Goal: Task Accomplishment & Management: Manage account settings

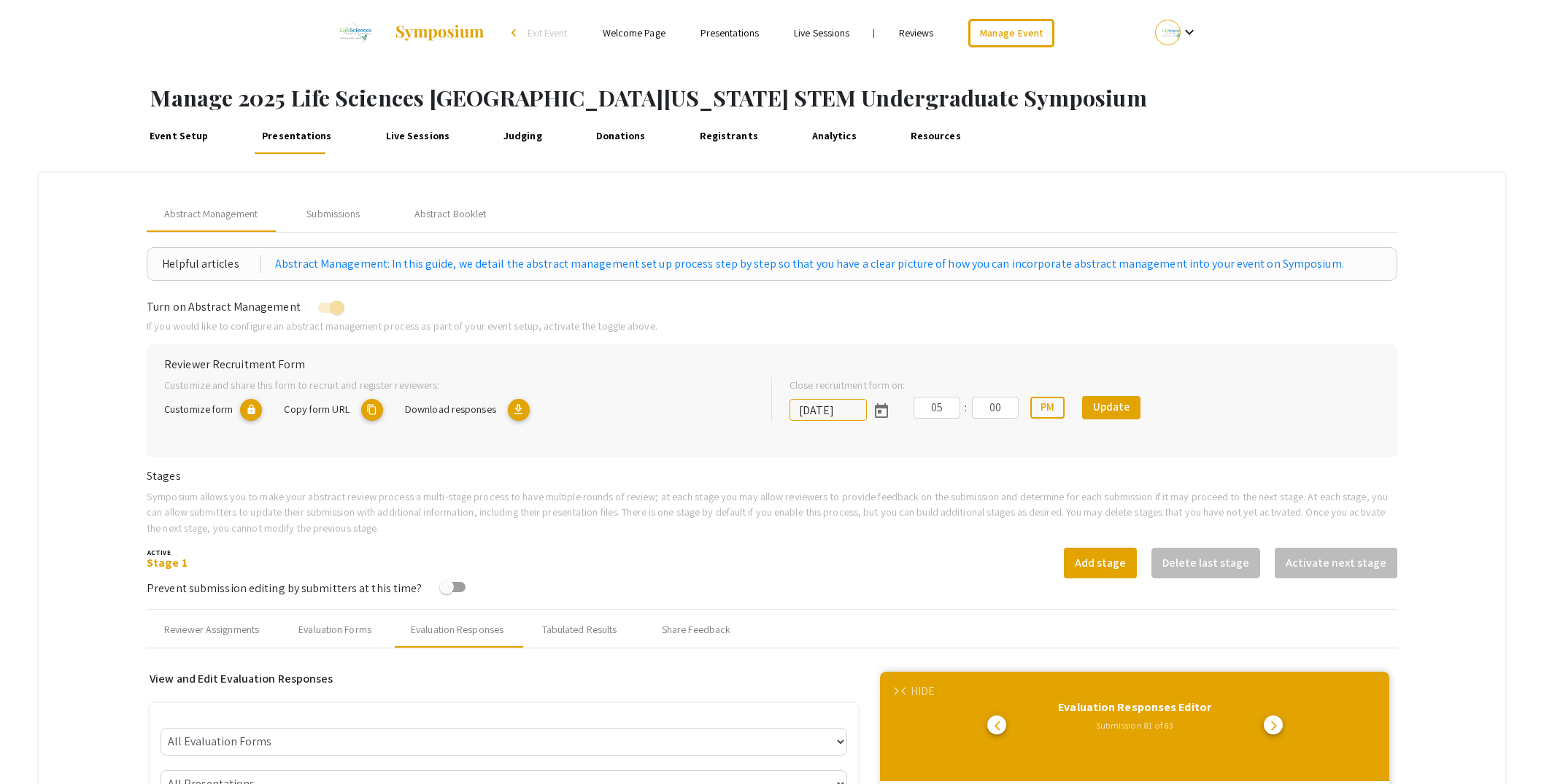
select select "[PERSON_NAME]"
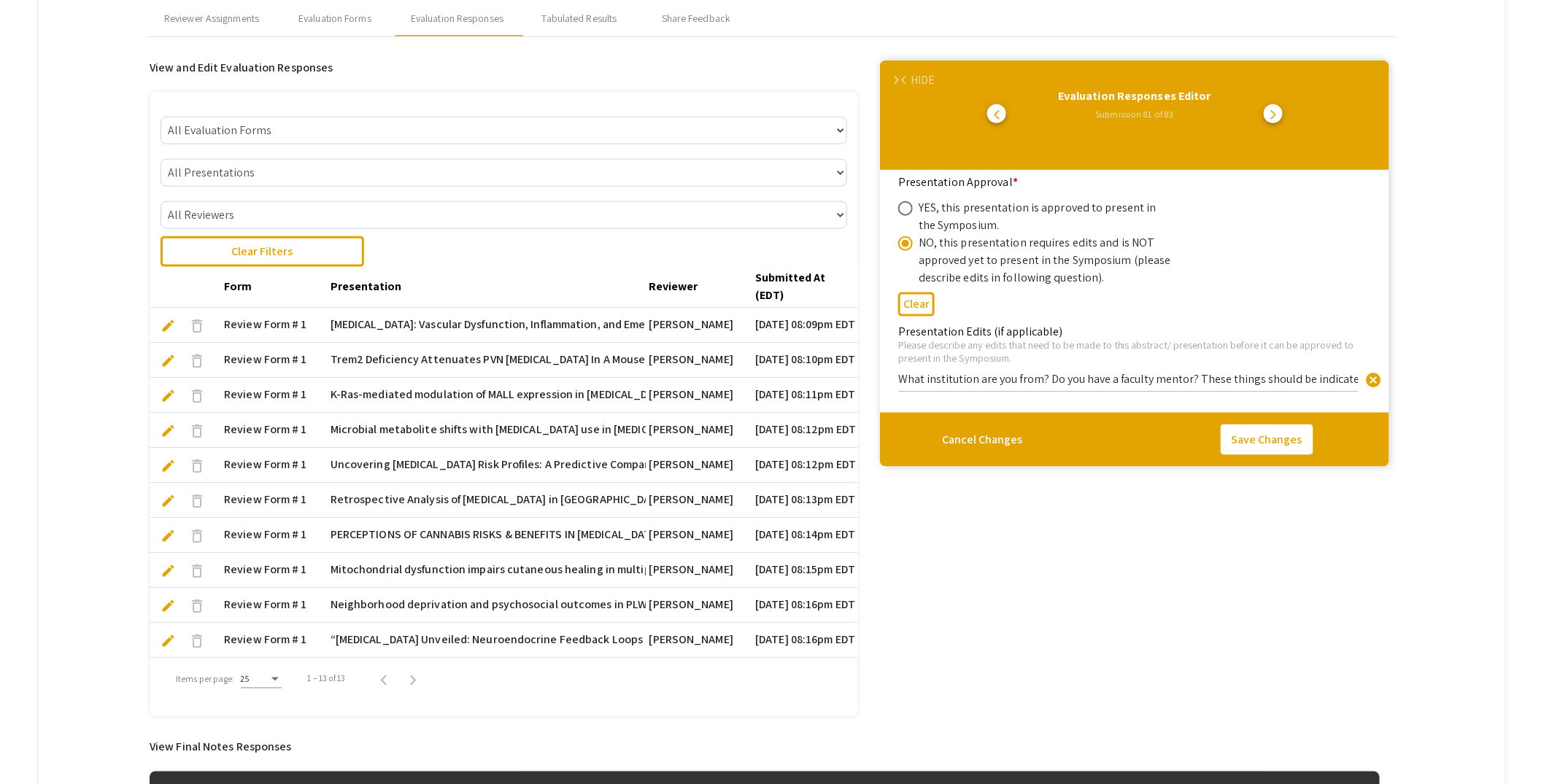
scroll to position [104, 0]
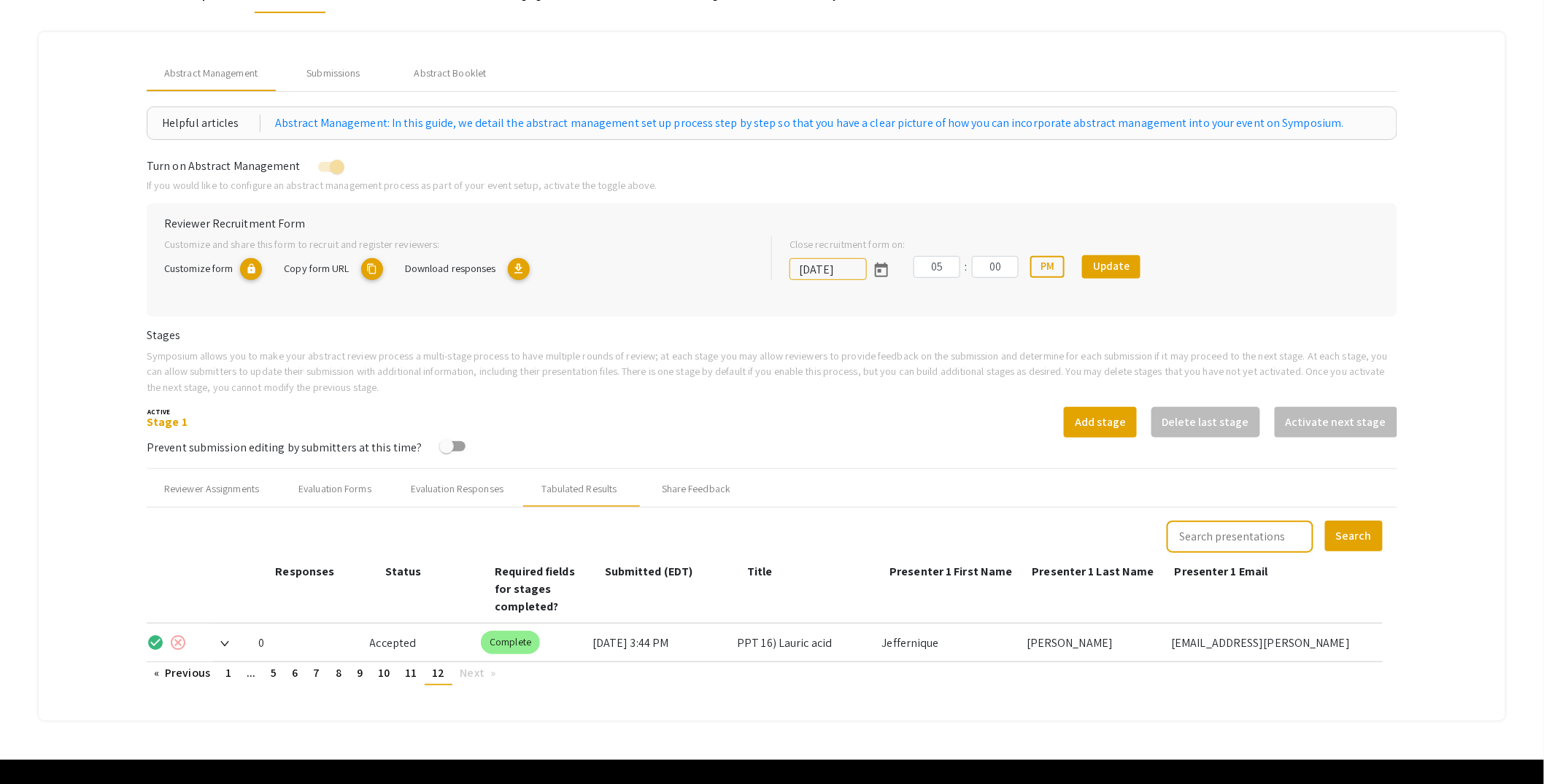
scroll to position [155, 0]
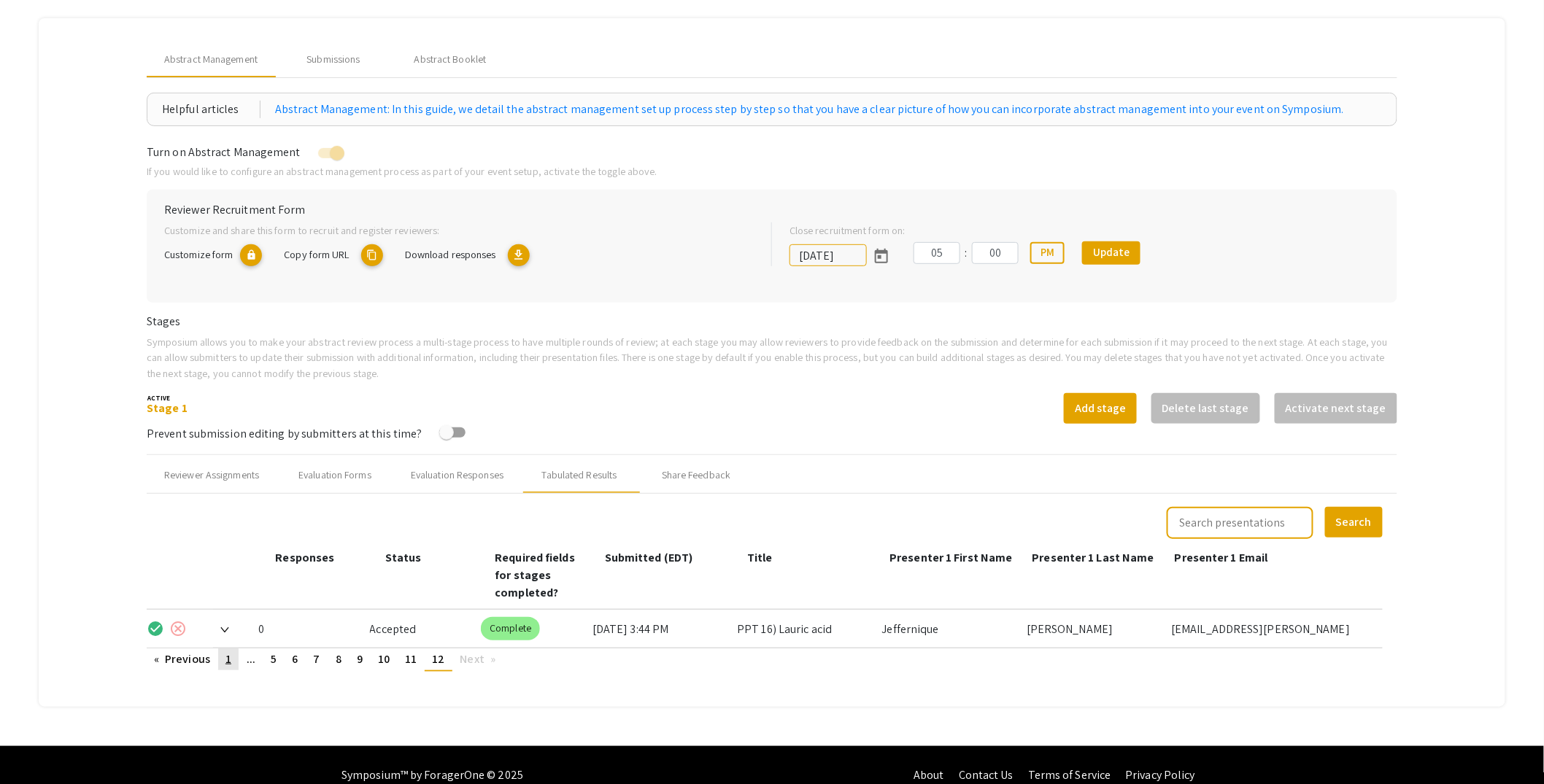
click at [229, 652] on span "1" at bounding box center [228, 659] width 6 height 15
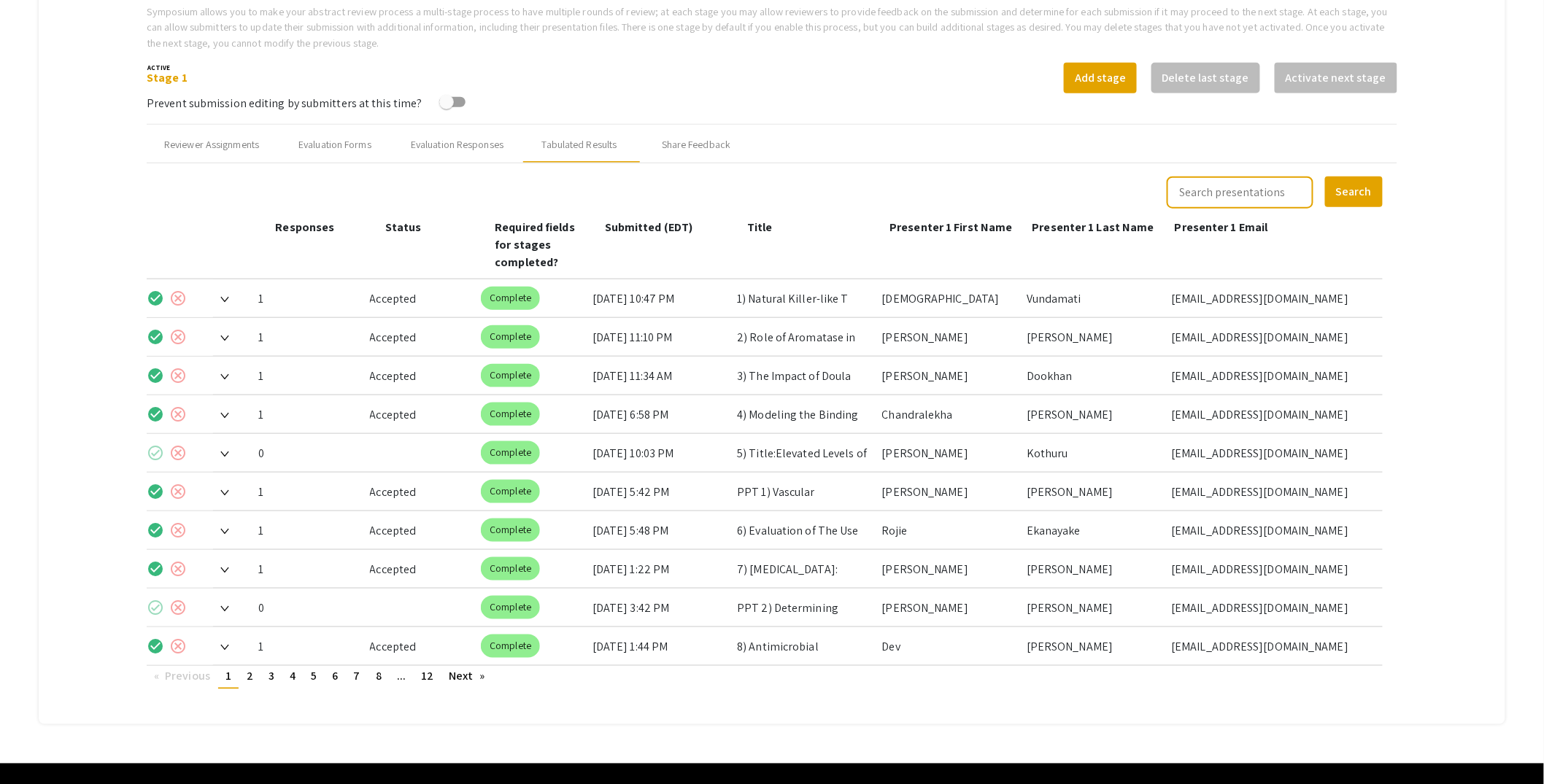
scroll to position [502, 0]
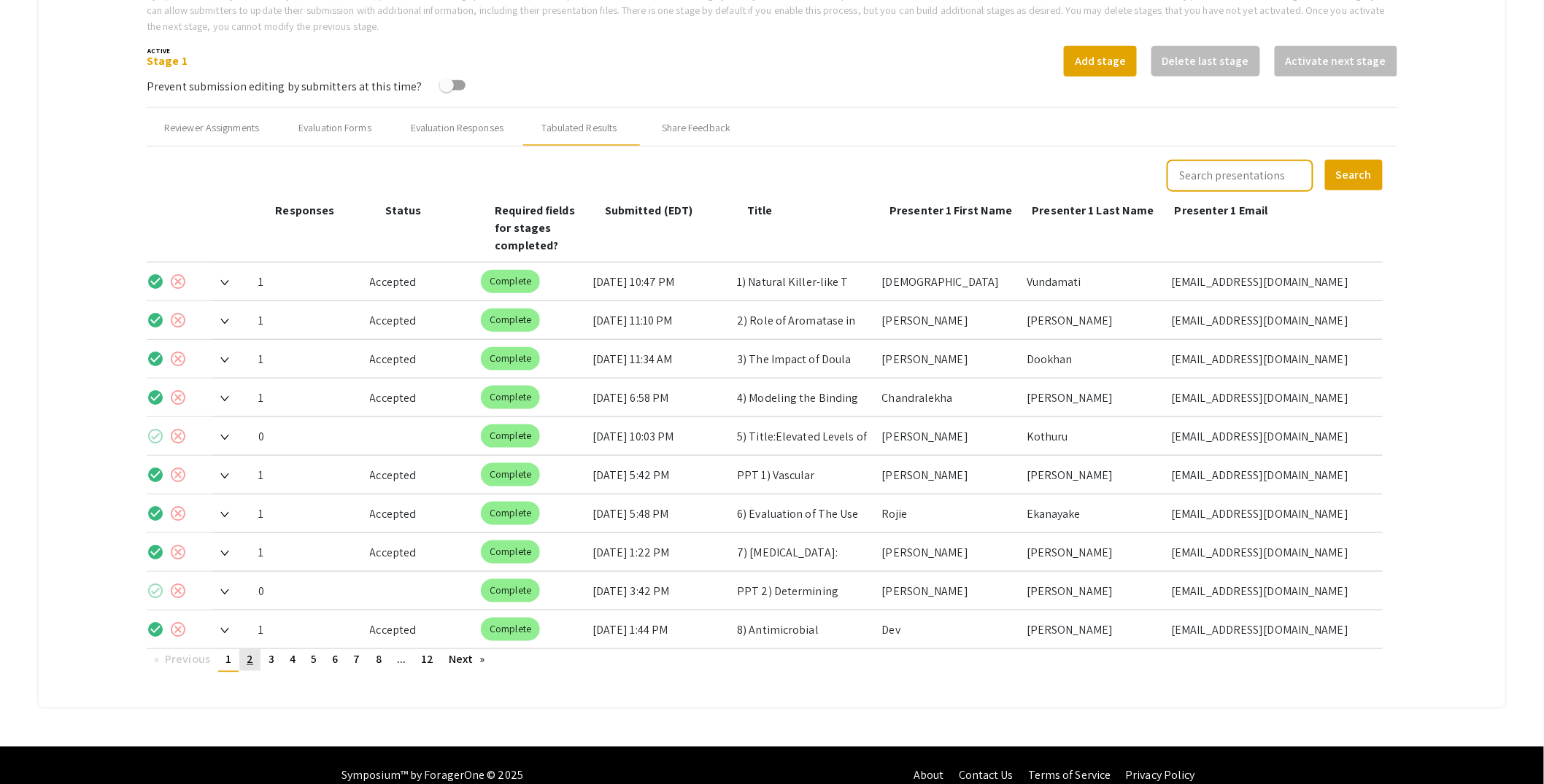
click at [250, 652] on span "2" at bounding box center [250, 659] width 7 height 15
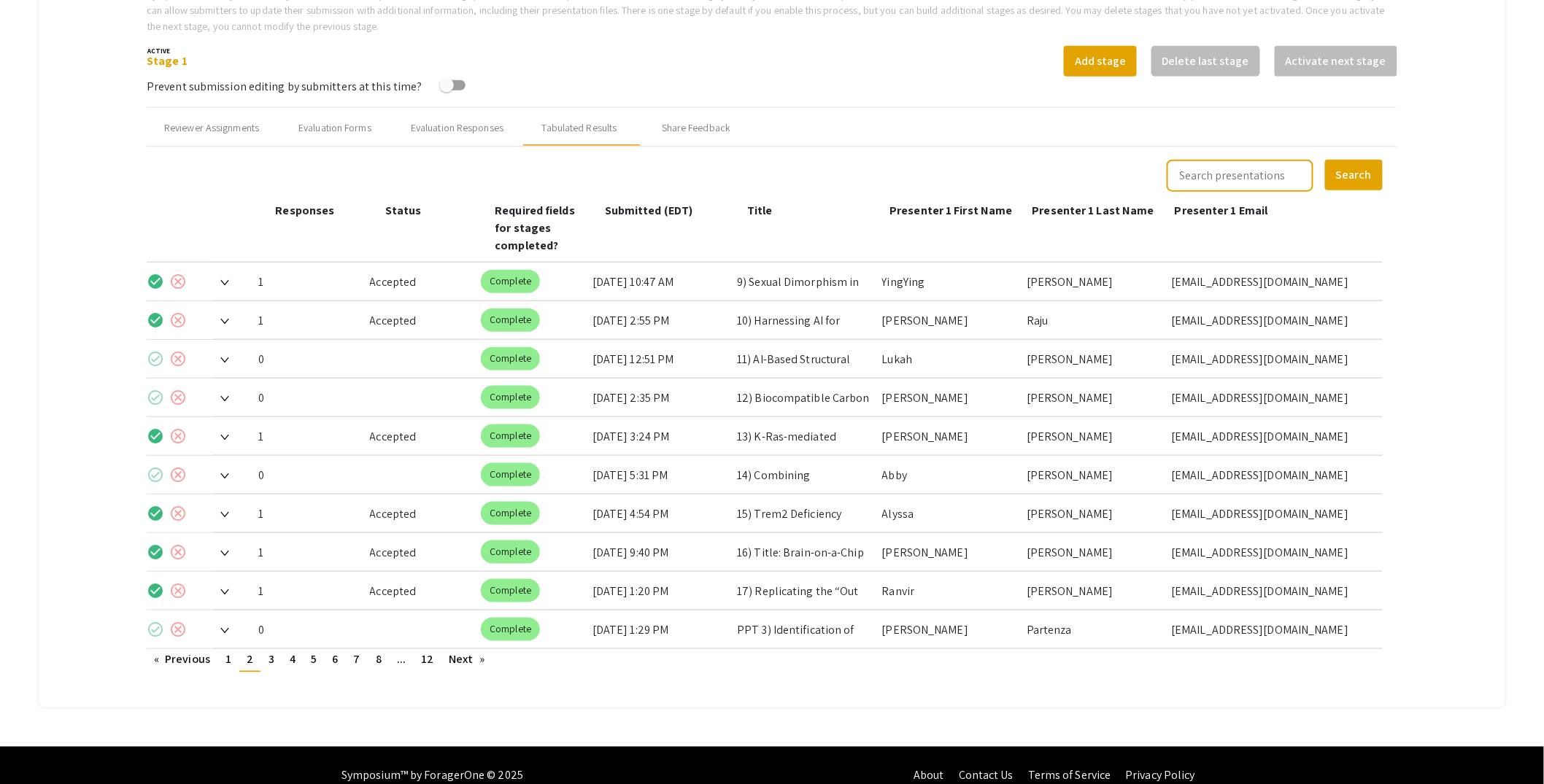
click at [1483, 130] on mat-tab-group "Abstract Management Submissions Abstract Booklet Helpful articles Abstract Mana…" at bounding box center [772, 189] width 1467 height 1036
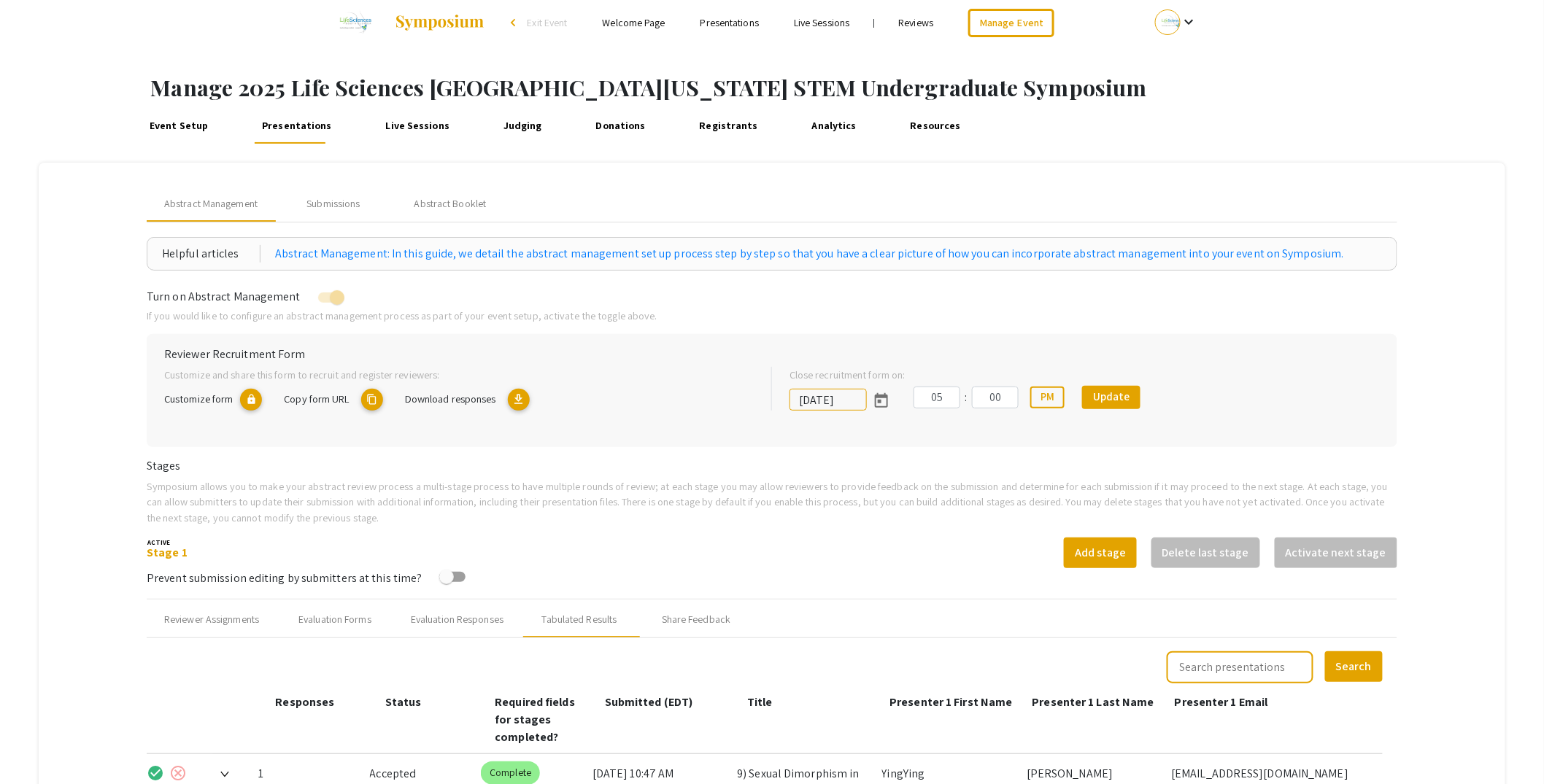
scroll to position [8, 0]
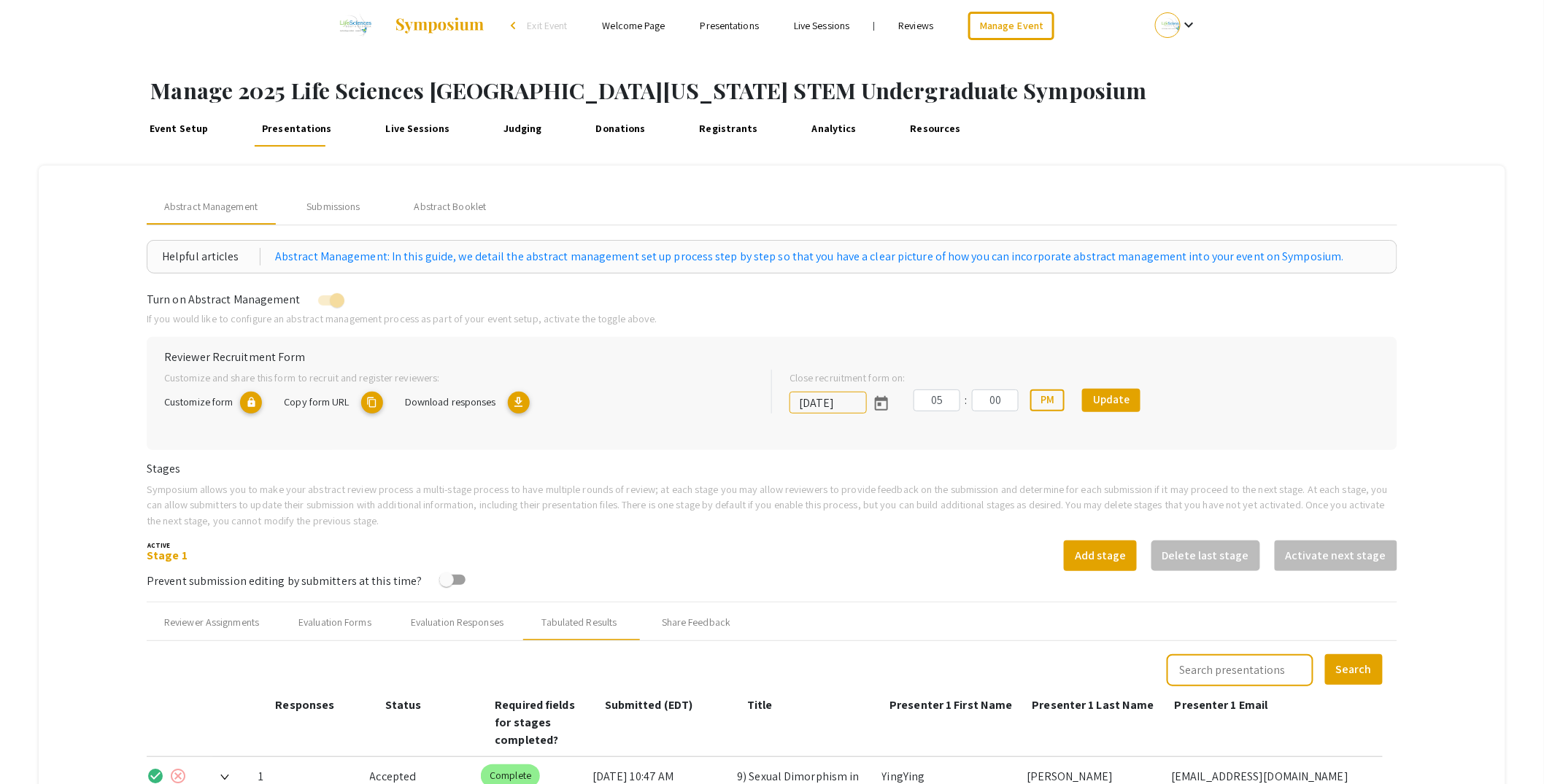
click at [702, 130] on link "Registrants" at bounding box center [728, 130] width 66 height 35
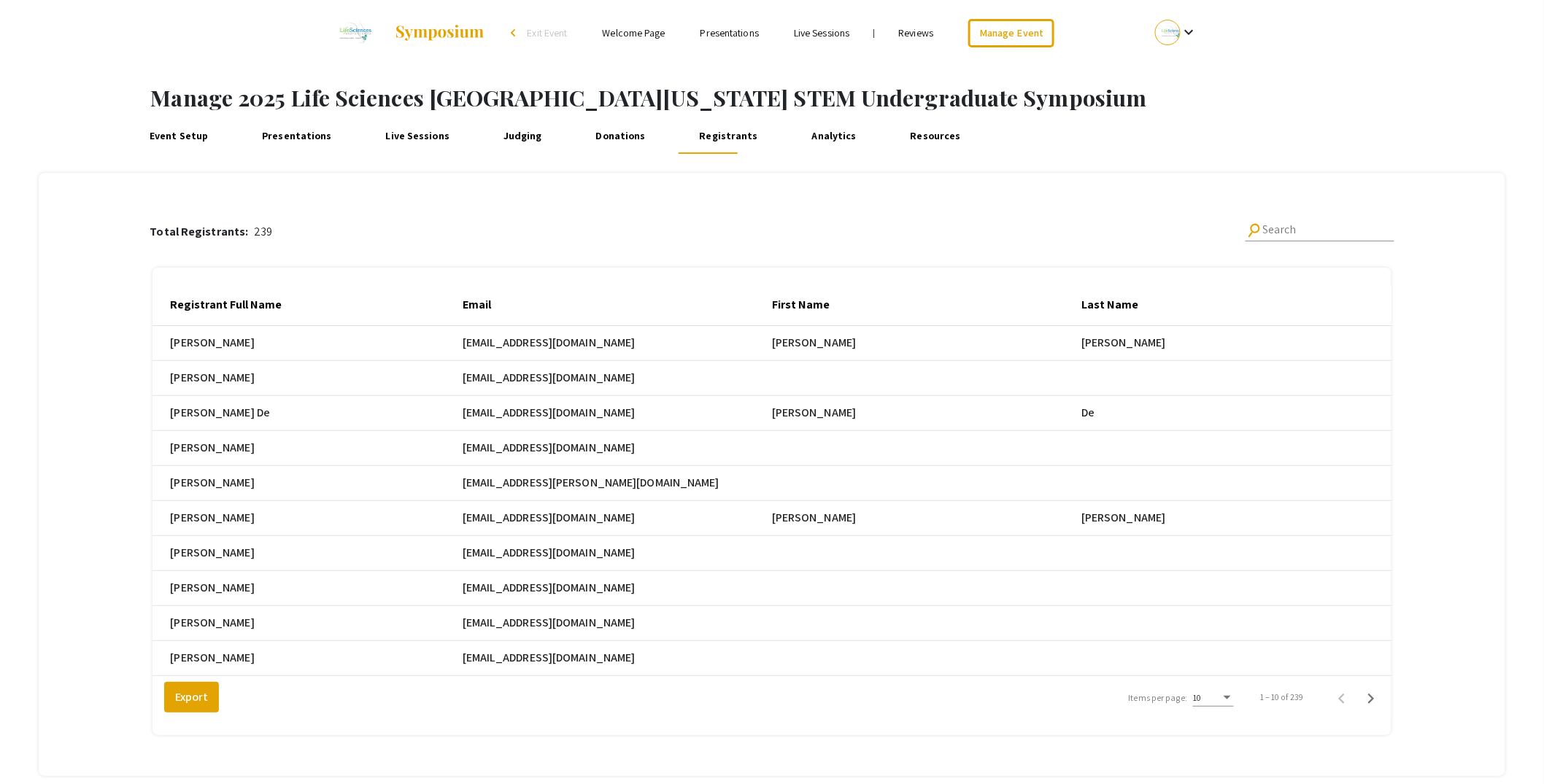
click at [269, 140] on link "Presentations" at bounding box center [297, 136] width 78 height 35
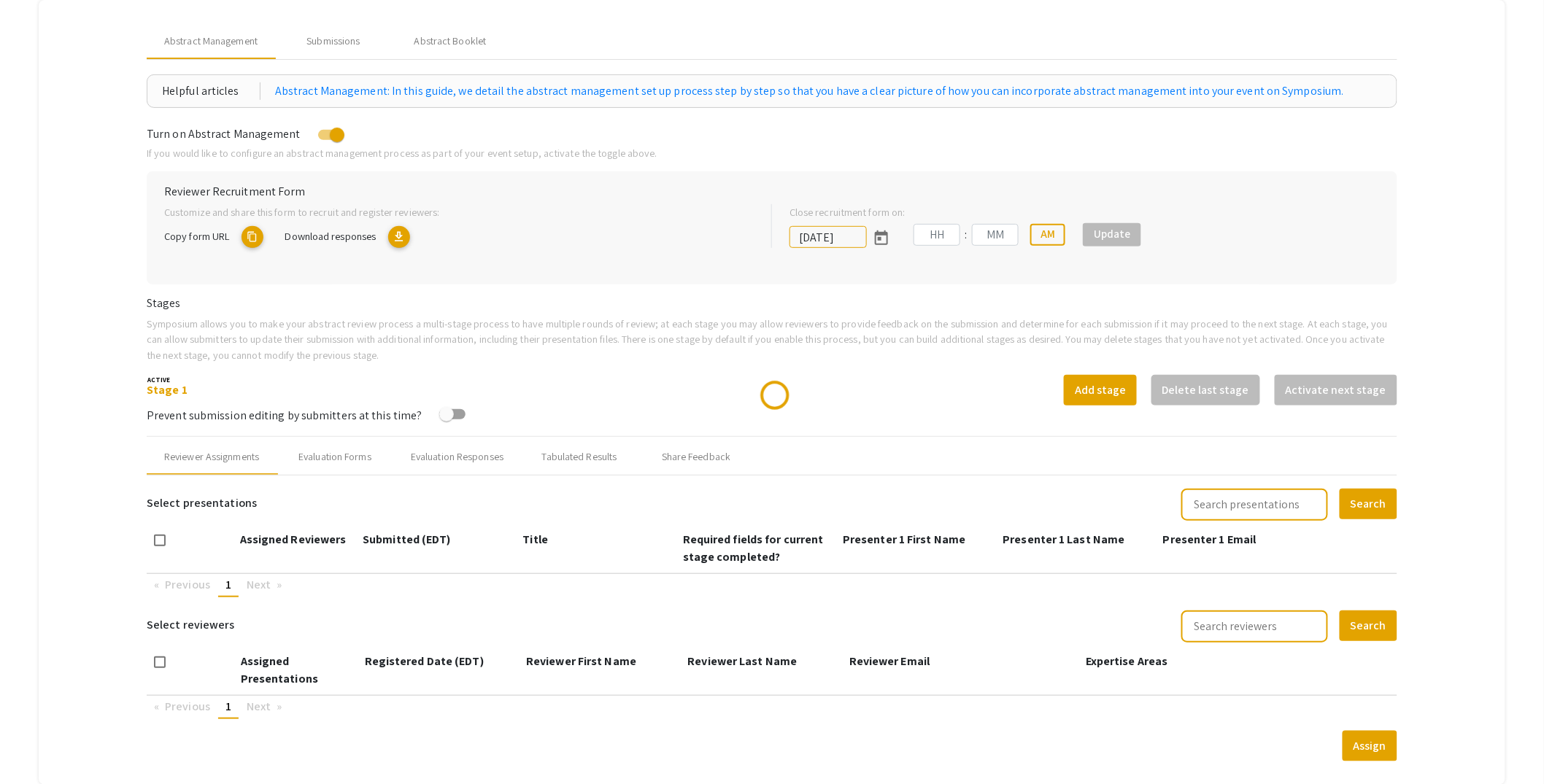
scroll to position [265, 0]
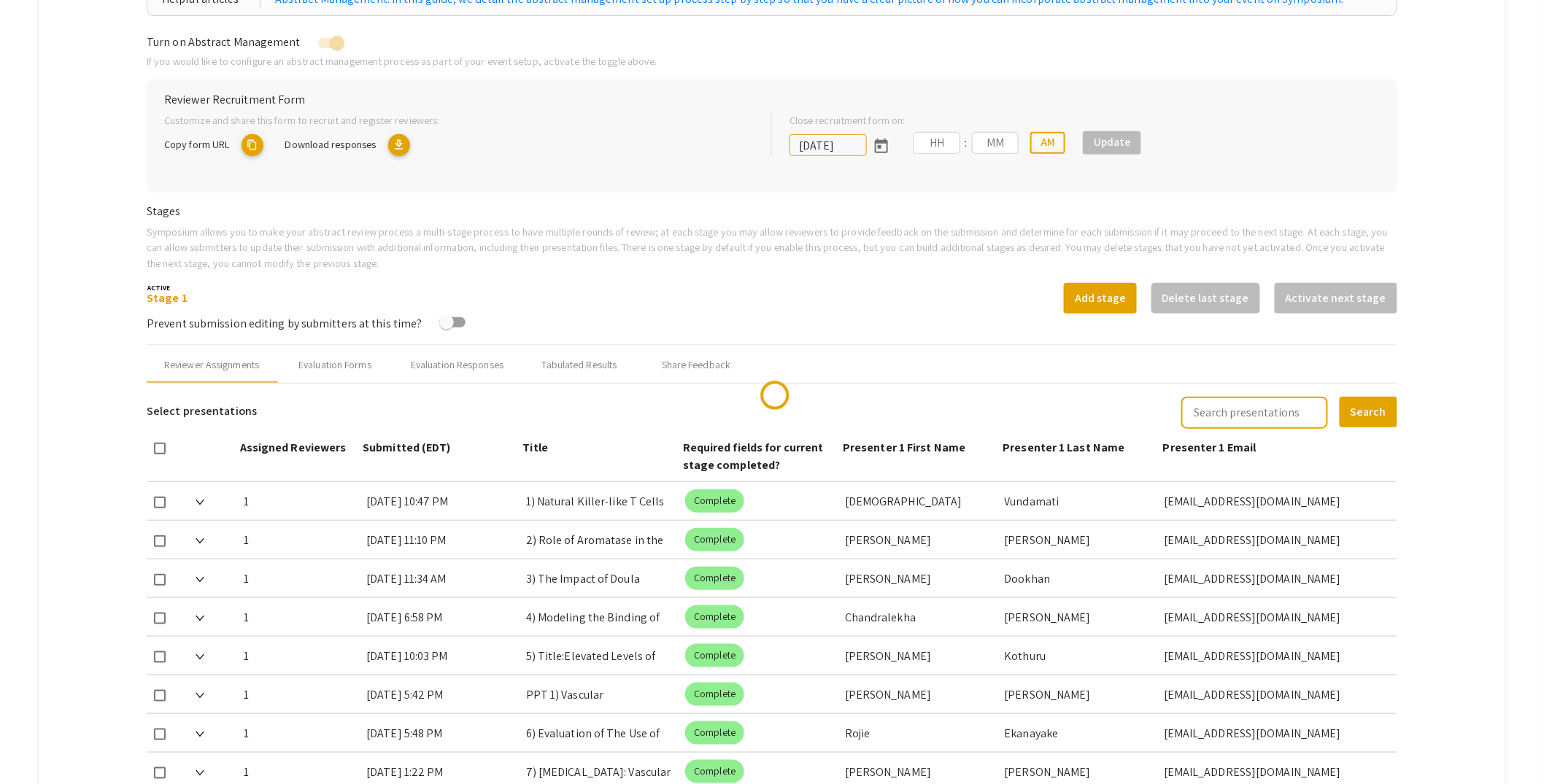
type input "[DATE]"
type input "05"
type input "00"
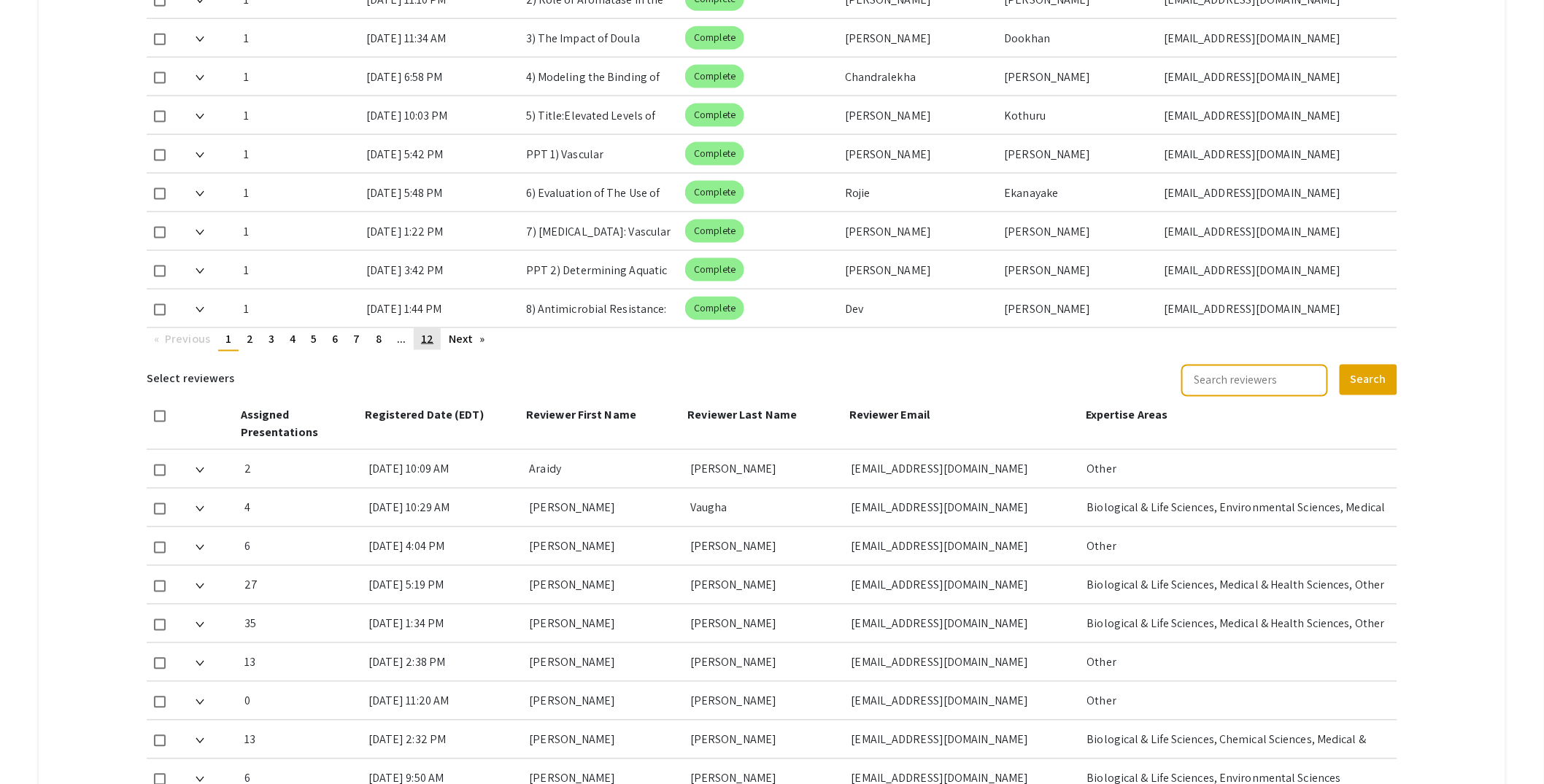
click at [431, 342] on span "12" at bounding box center [427, 339] width 13 height 15
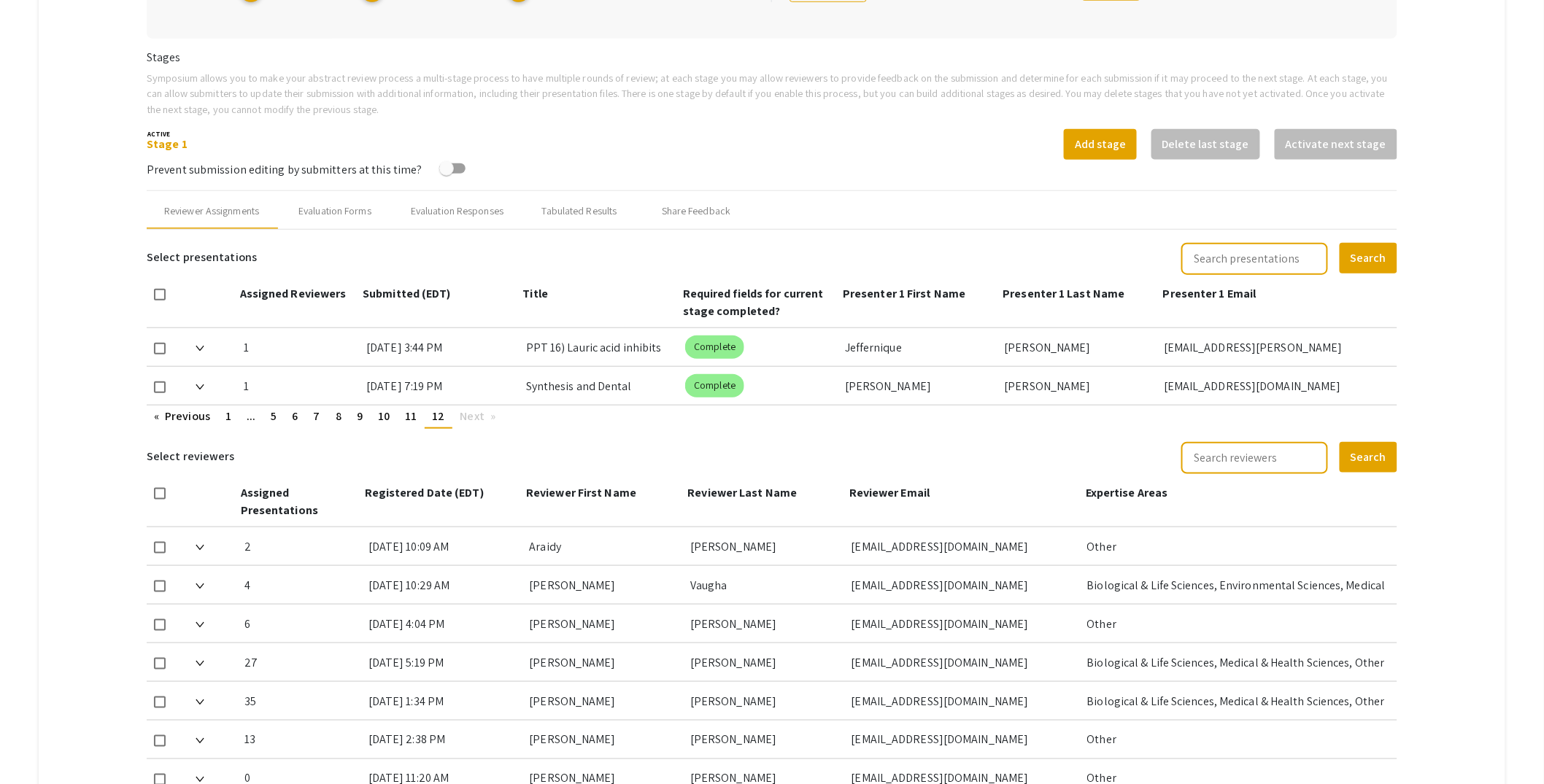
click at [1450, 349] on mat-tab-group "Abstract Management Submissions Abstract Booklet Helpful articles Abstract Mana…" at bounding box center [772, 379] width 1467 height 1249
click at [410, 416] on span "11" at bounding box center [410, 416] width 12 height 15
